Goal: Navigation & Orientation: Understand site structure

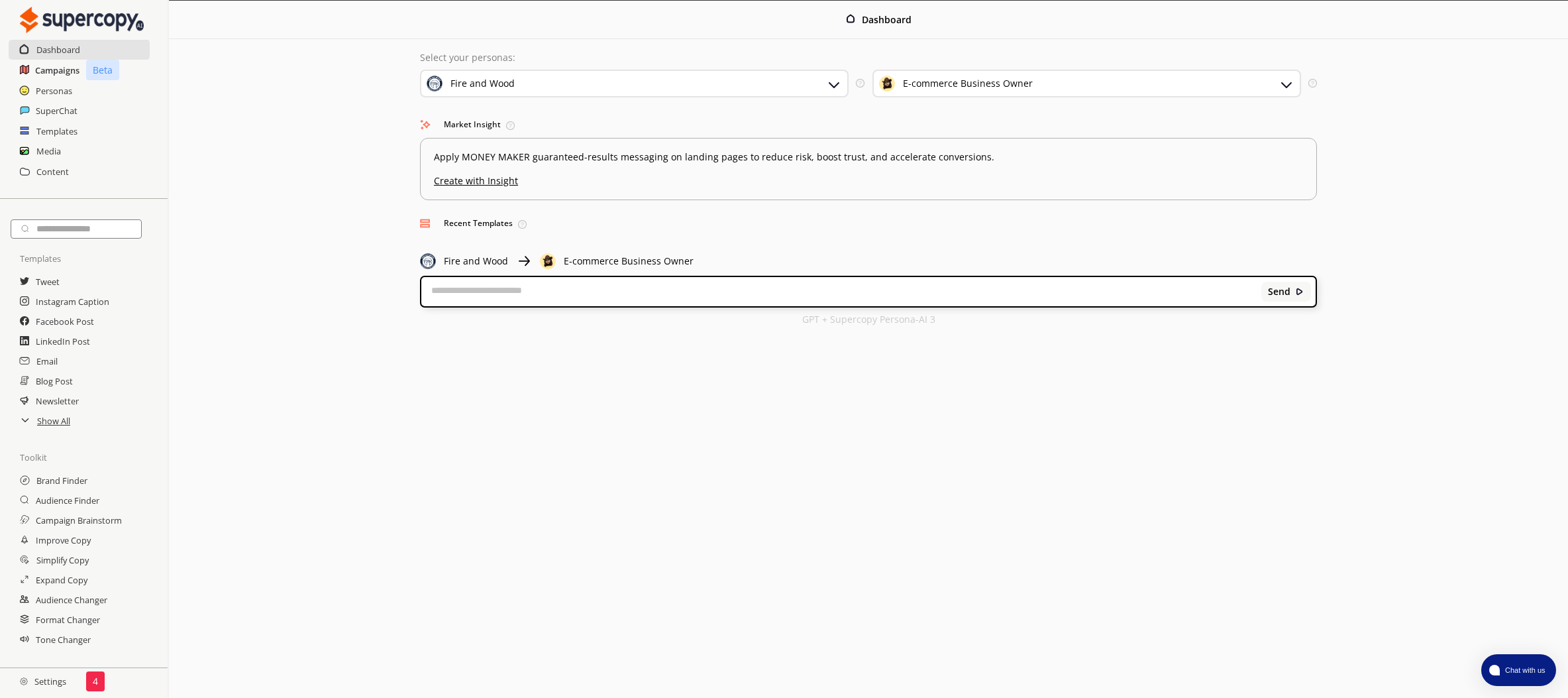
click at [70, 73] on h2 "Campaigns" at bounding box center [58, 70] width 45 height 20
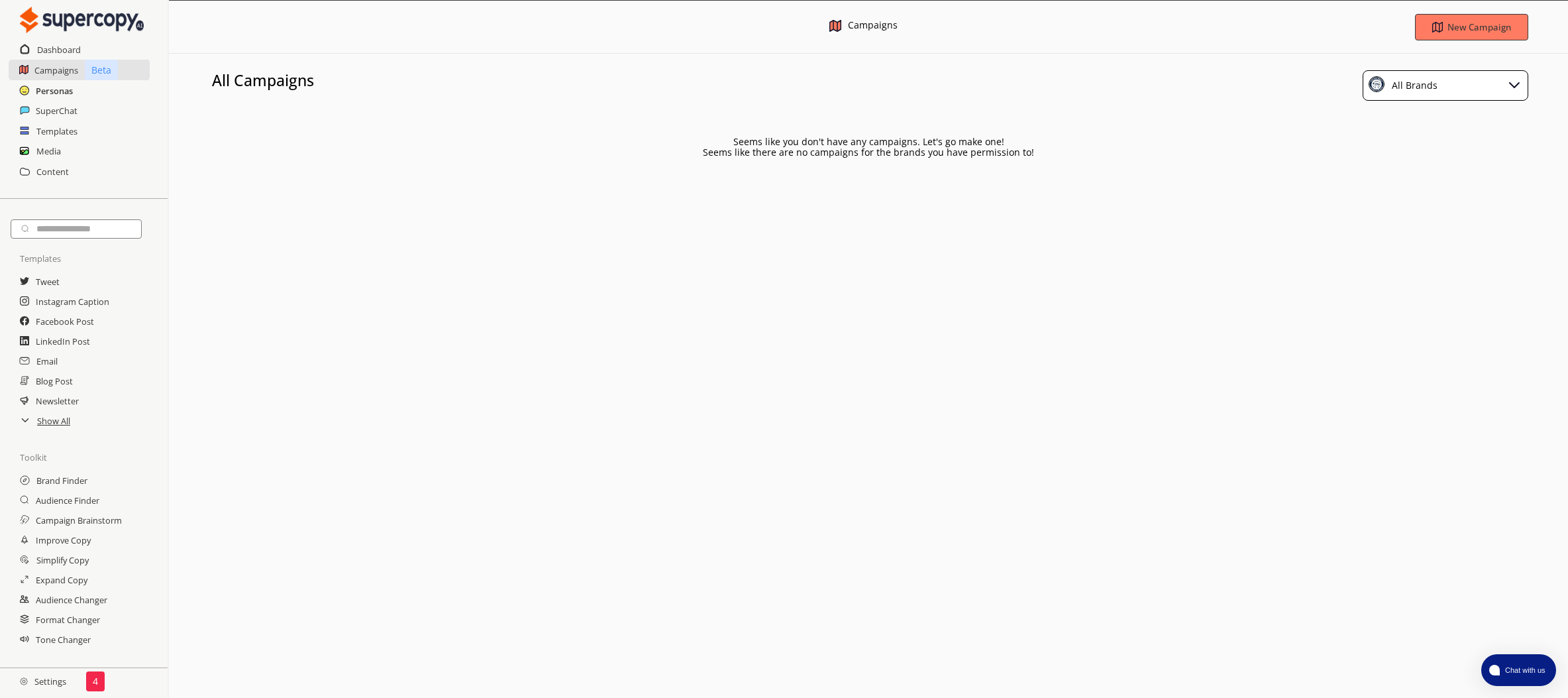
click at [57, 89] on h2 "Personas" at bounding box center [54, 90] width 37 height 20
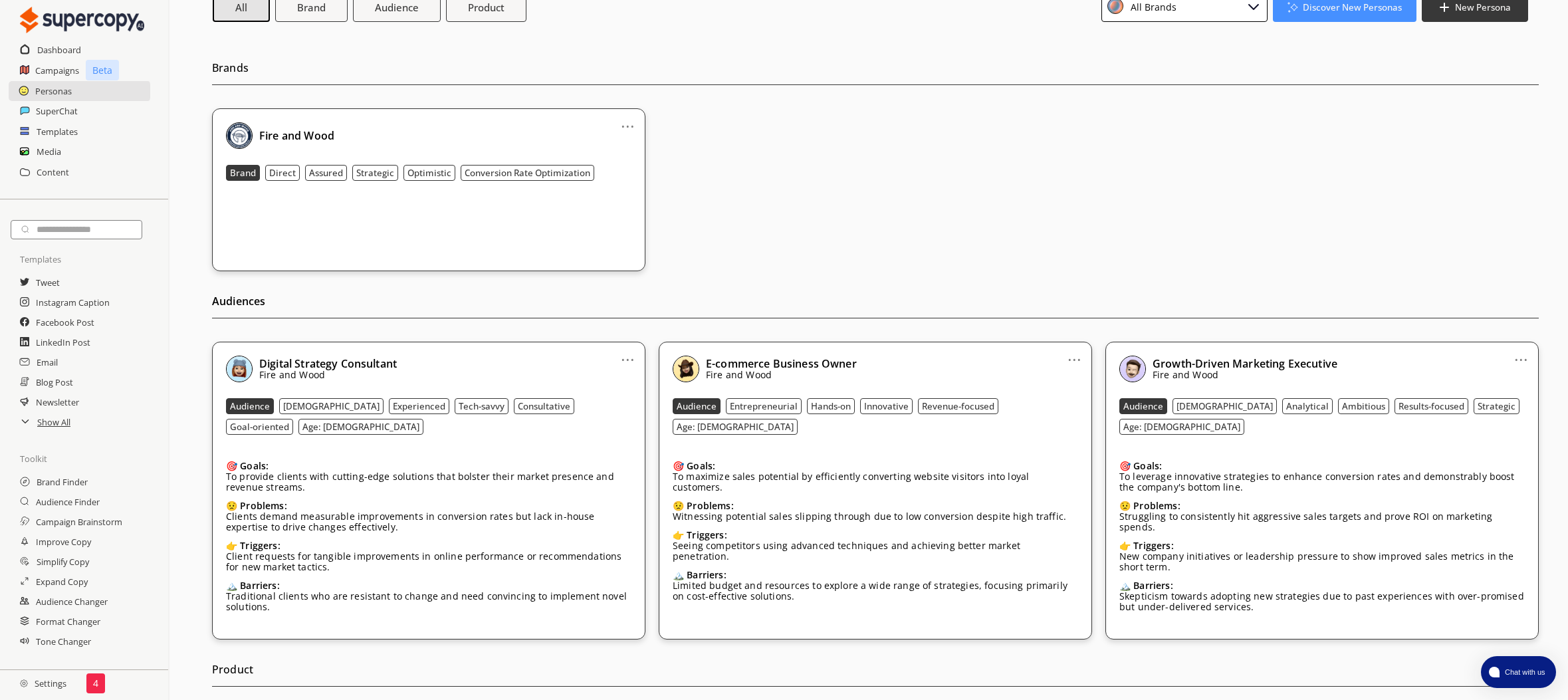
scroll to position [117, 0]
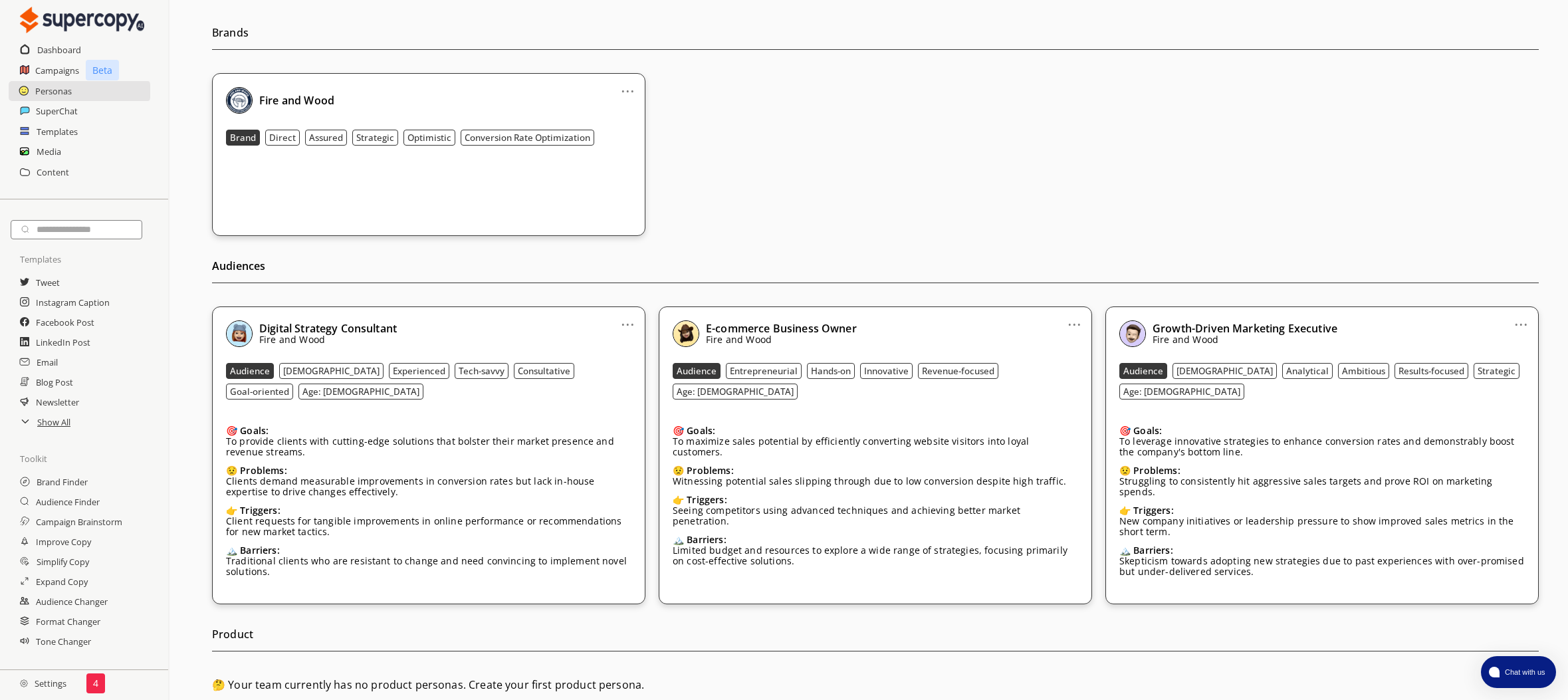
click at [297, 369] on b "[DEMOGRAPHIC_DATA]" at bounding box center [331, 370] width 96 height 12
click at [295, 374] on b "[DEMOGRAPHIC_DATA]" at bounding box center [331, 370] width 96 height 12
click at [393, 368] on b "Experienced" at bounding box center [419, 370] width 52 height 12
drag, startPoint x: 610, startPoint y: 372, endPoint x: 675, endPoint y: 376, distance: 65.1
click at [420, 385] on b "Age: [DEMOGRAPHIC_DATA]" at bounding box center [360, 391] width 117 height 12
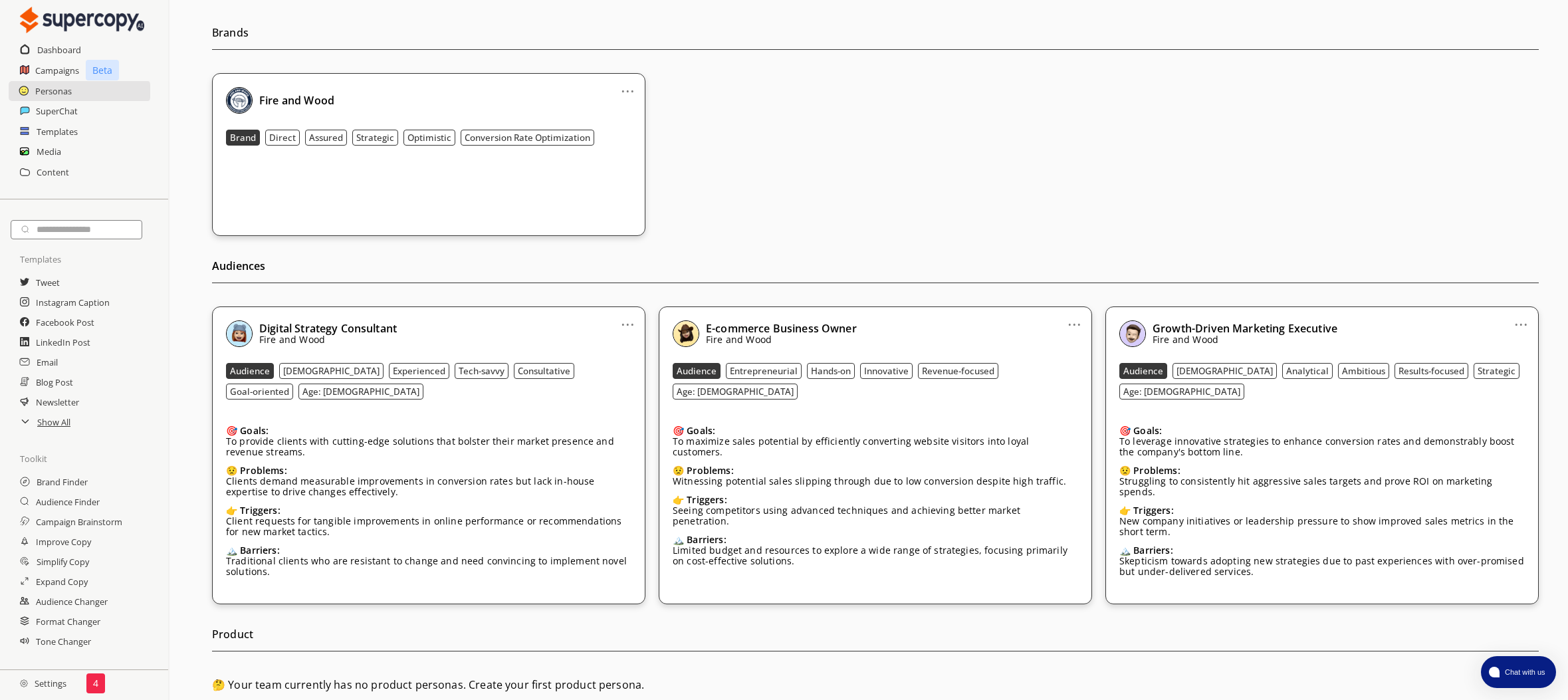
click at [774, 374] on b "Entrepreneurial" at bounding box center [764, 370] width 68 height 12
click at [52, 683] on h2 "Settings" at bounding box center [43, 683] width 86 height 26
